Goal: Task Accomplishment & Management: Manage account settings

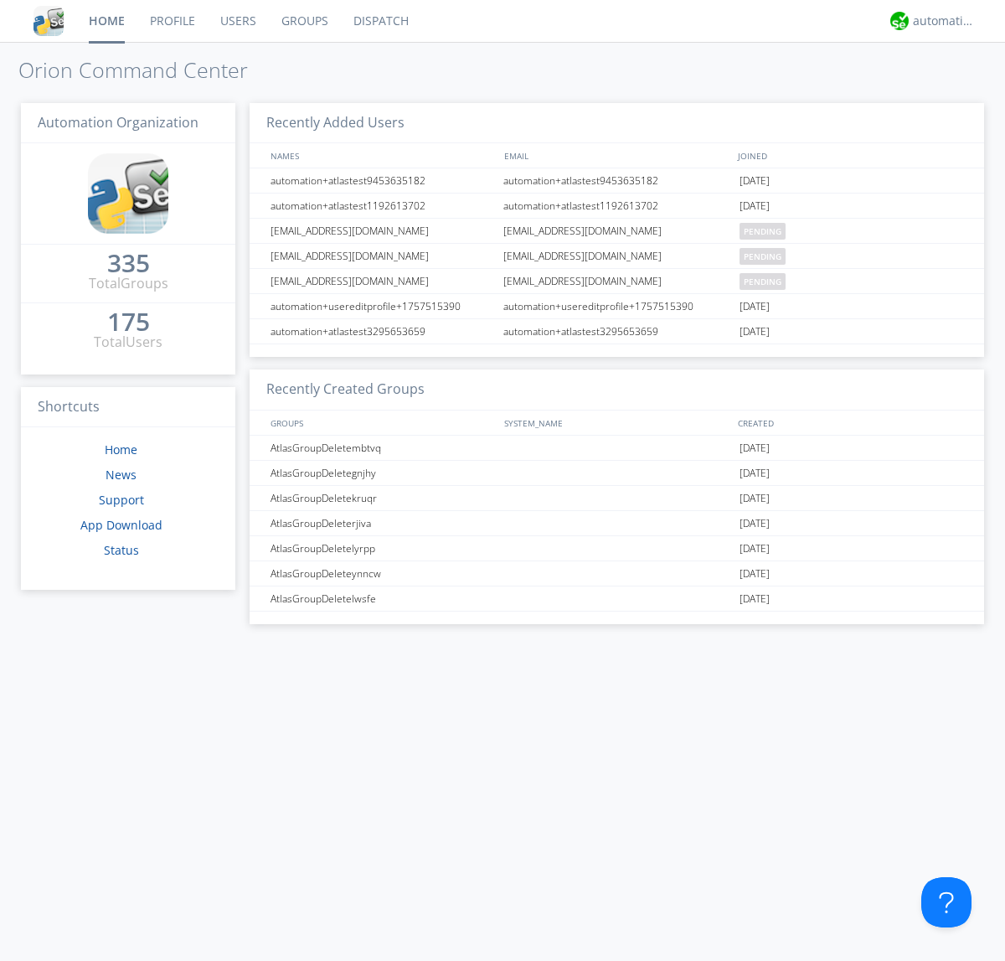
click at [237, 21] on link "Users" at bounding box center [238, 21] width 61 height 42
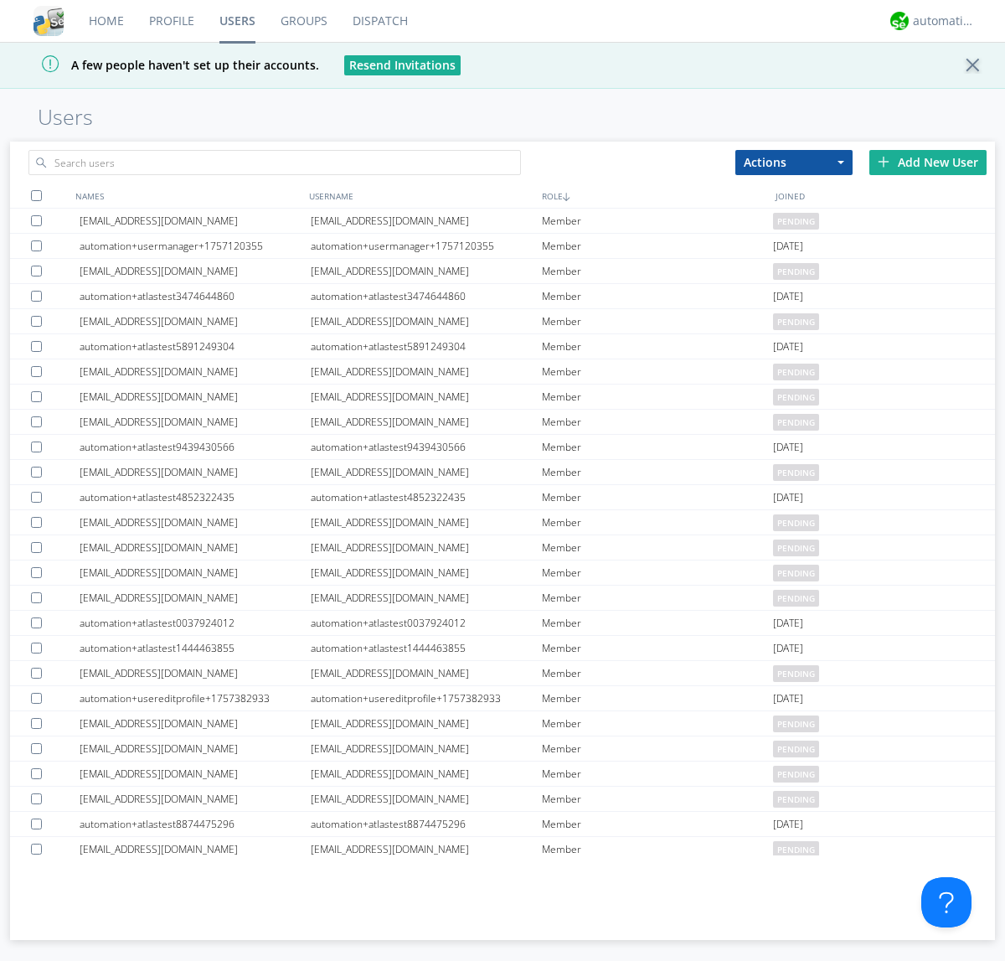
click at [928, 162] on div "Add New User" at bounding box center [927, 162] width 117 height 25
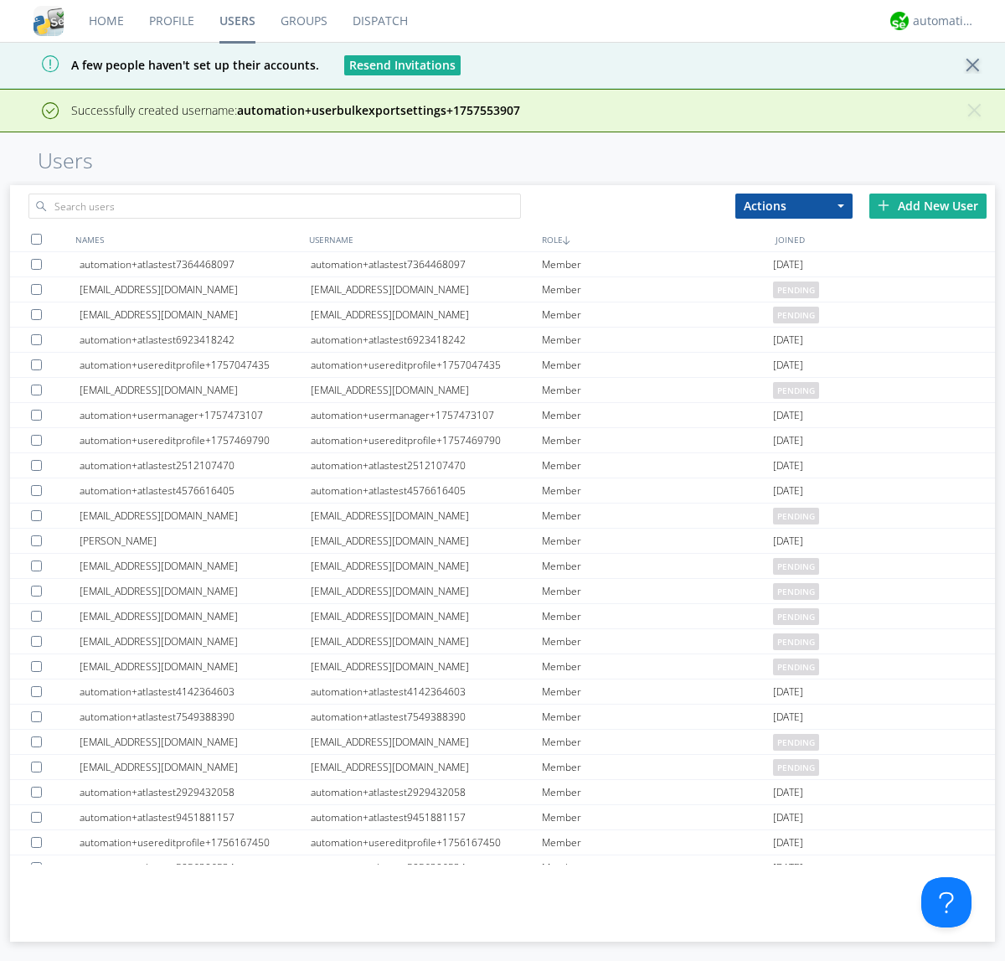
click at [928, 205] on div "Add New User" at bounding box center [927, 205] width 117 height 25
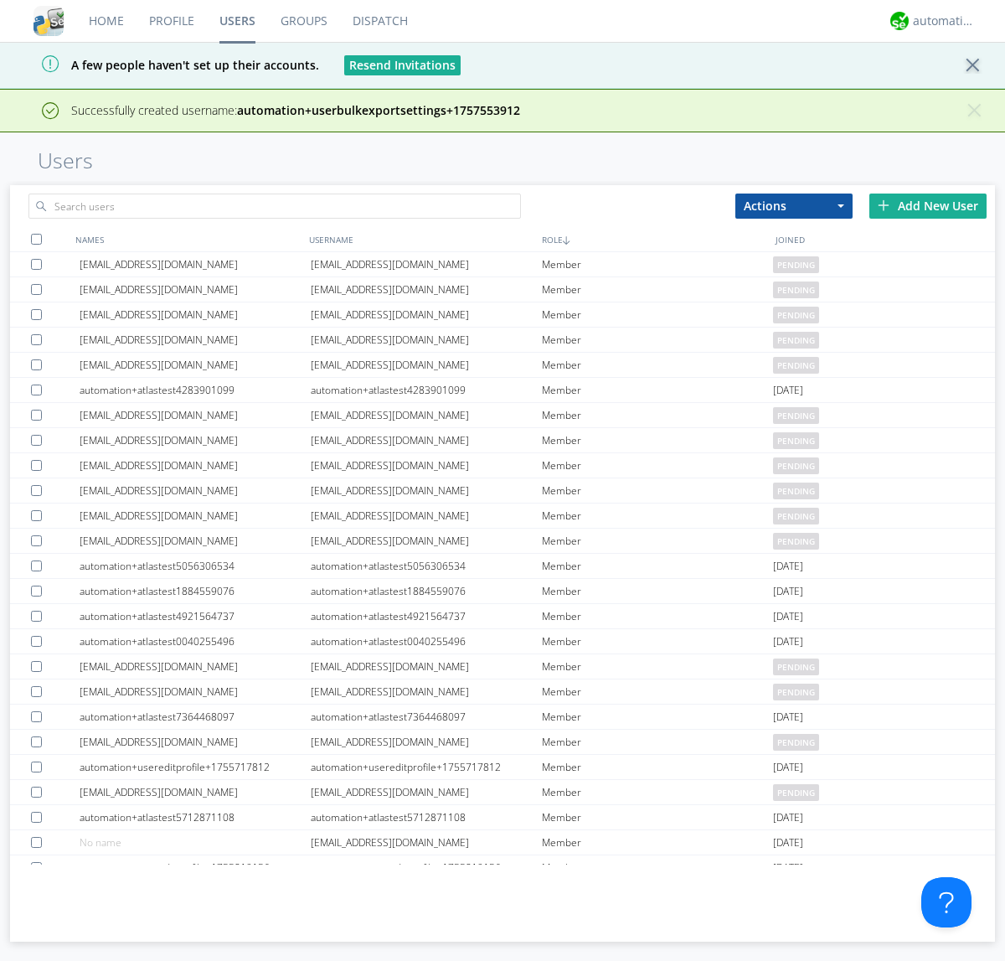
click at [928, 205] on div "Add New User" at bounding box center [927, 205] width 117 height 25
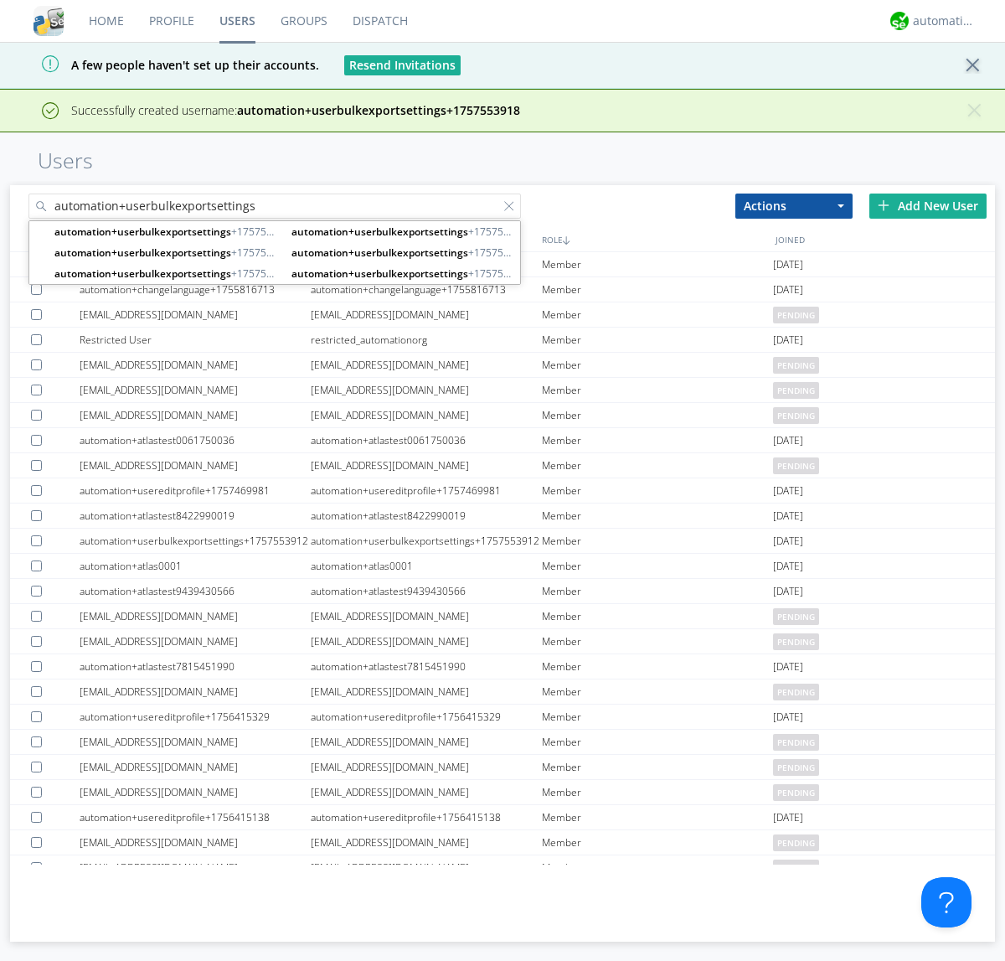
type input "automation+userbulkexportsettings"
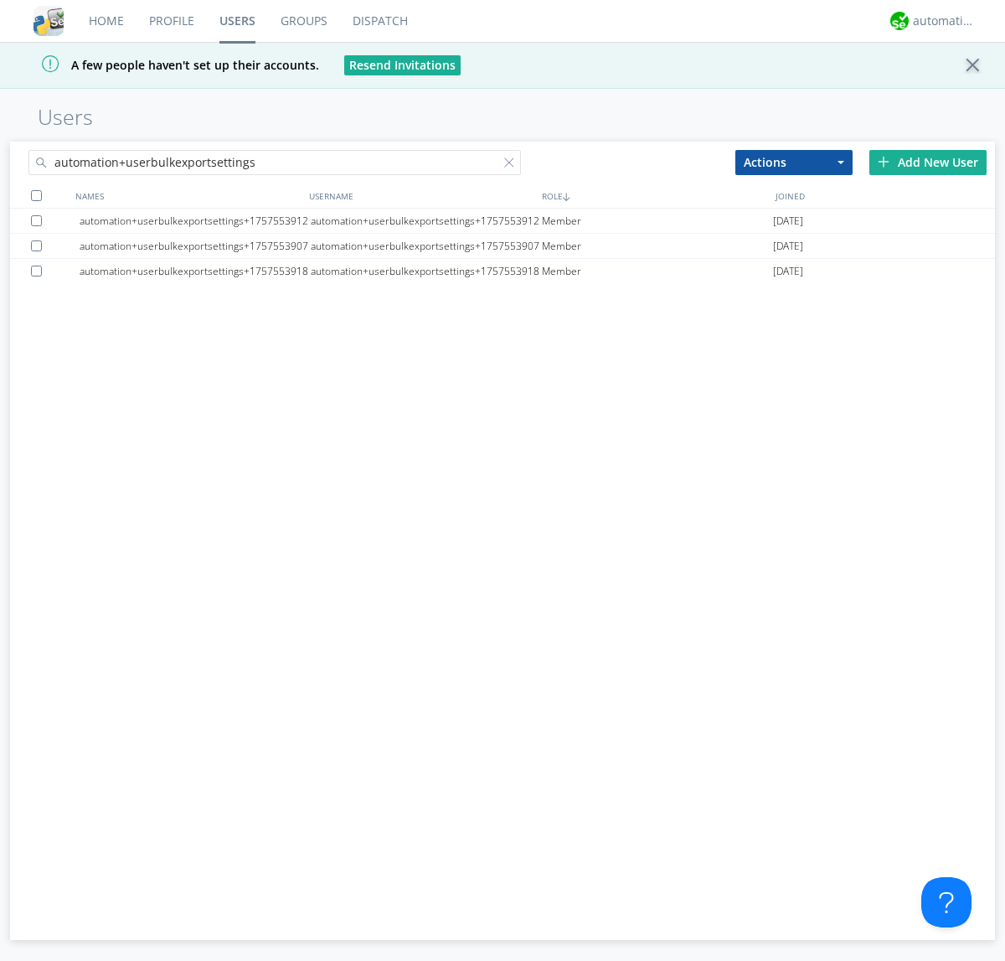
click at [36, 195] on div at bounding box center [36, 195] width 11 height 11
click at [794, 162] on button "Actions" at bounding box center [793, 162] width 117 height 25
click at [0, 0] on link "Export Users" at bounding box center [0, 0] width 0 height 0
click at [513, 165] on div at bounding box center [512, 165] width 17 height 17
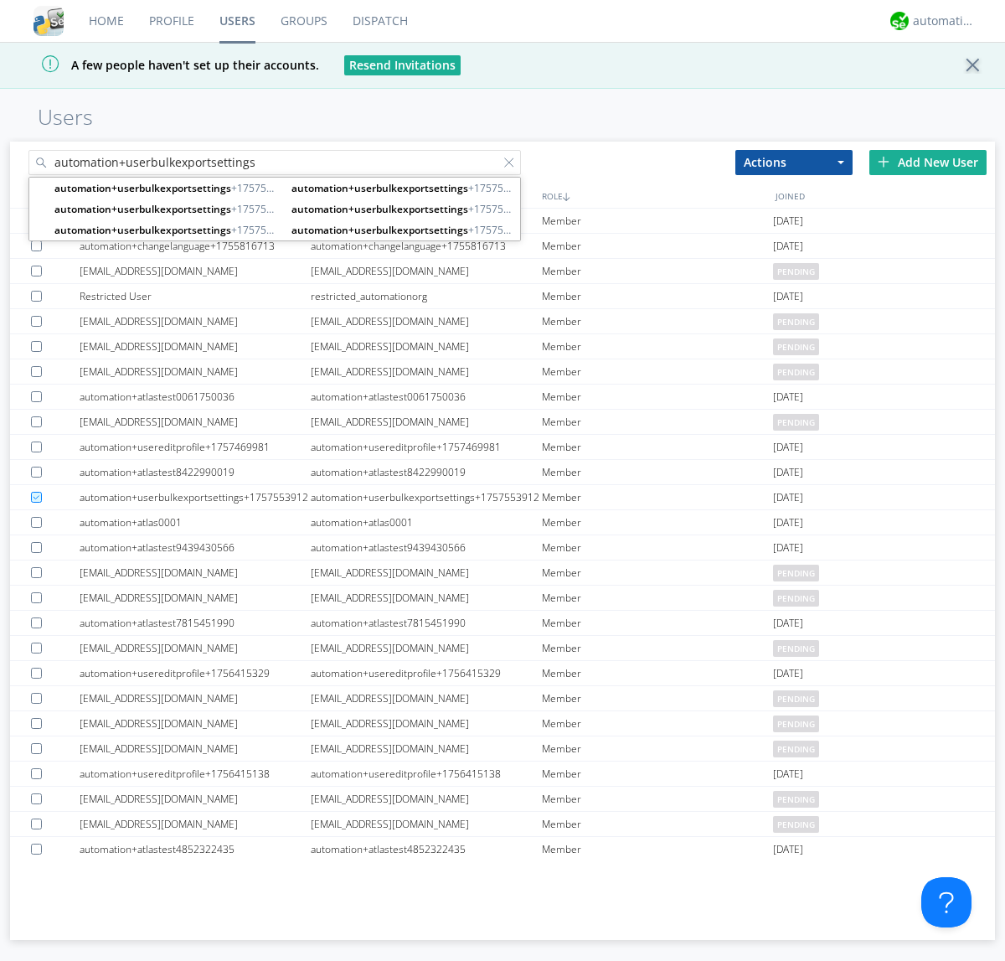
type input "automation+userbulkexportsettings"
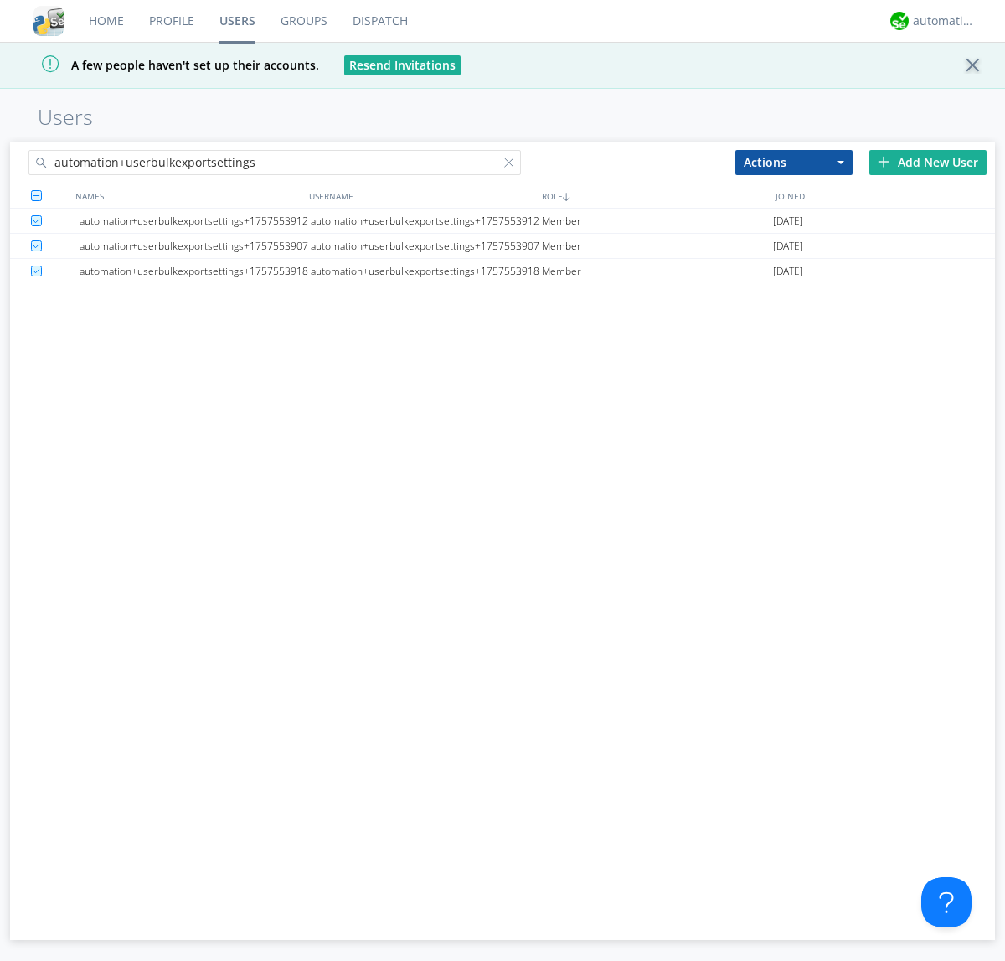
click at [794, 162] on button "Actions" at bounding box center [793, 162] width 117 height 25
click at [0, 0] on link "Delete User" at bounding box center [0, 0] width 0 height 0
